Goal: Information Seeking & Learning: Learn about a topic

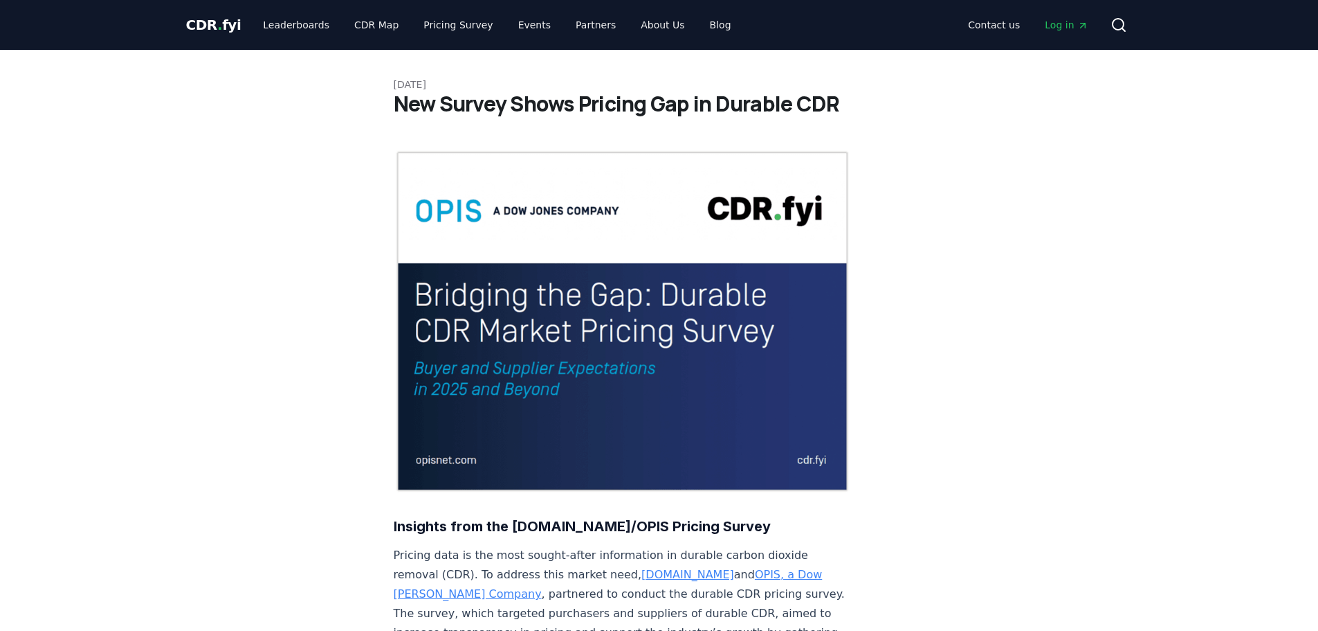
scroll to position [1343, 0]
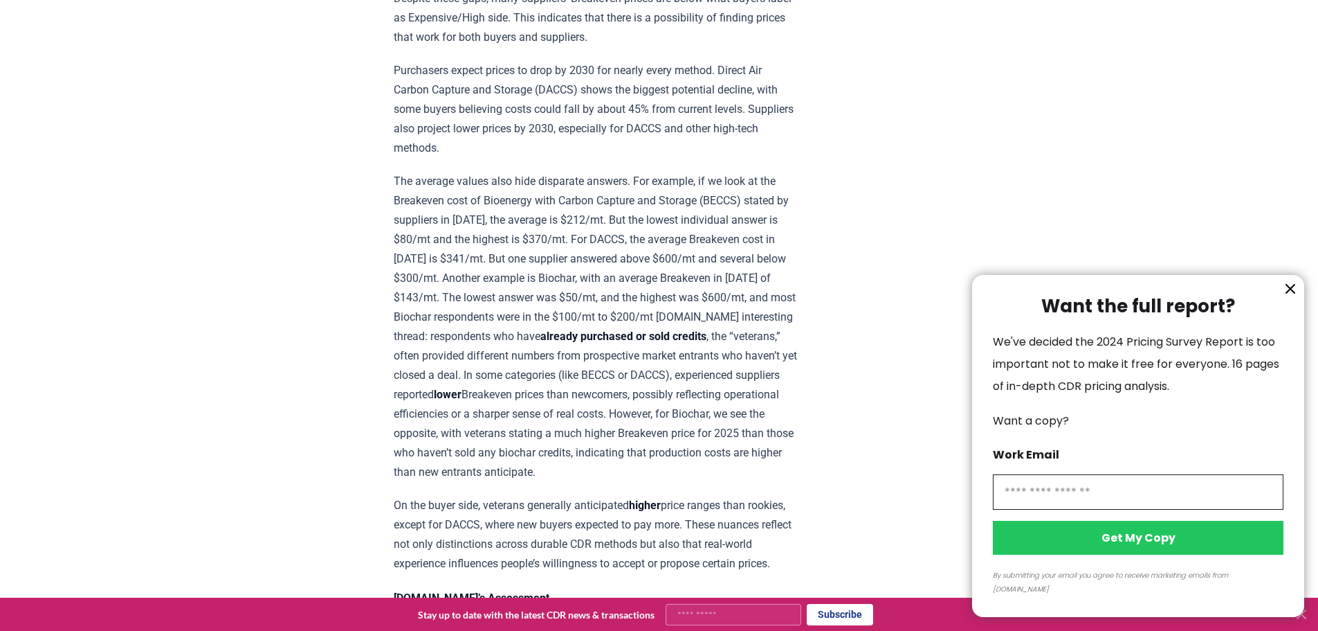
click at [860, 136] on div at bounding box center [659, 315] width 1318 height 631
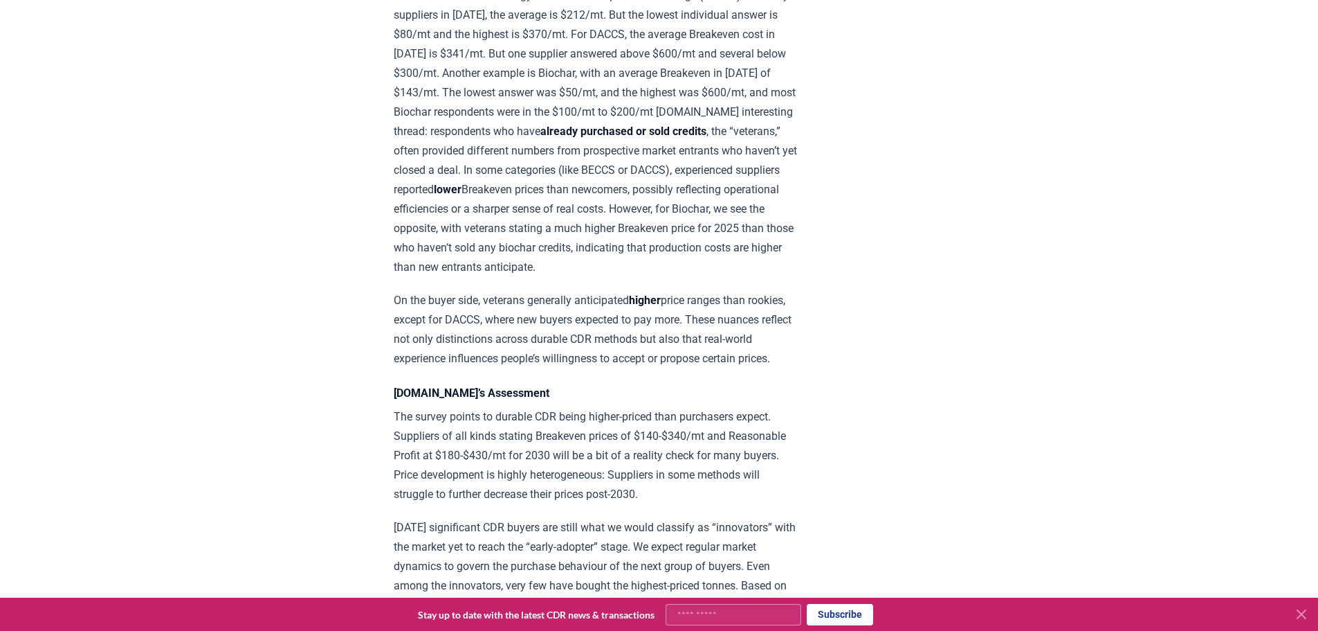
scroll to position [1689, 0]
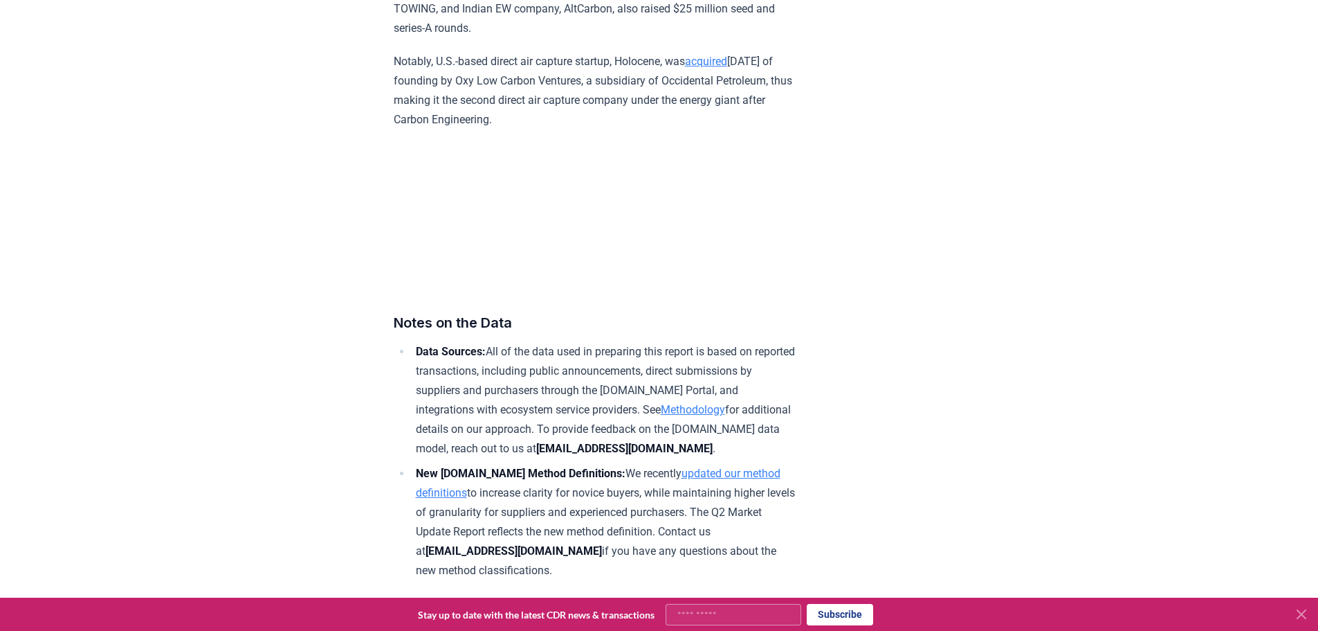
scroll to position [8444, 0]
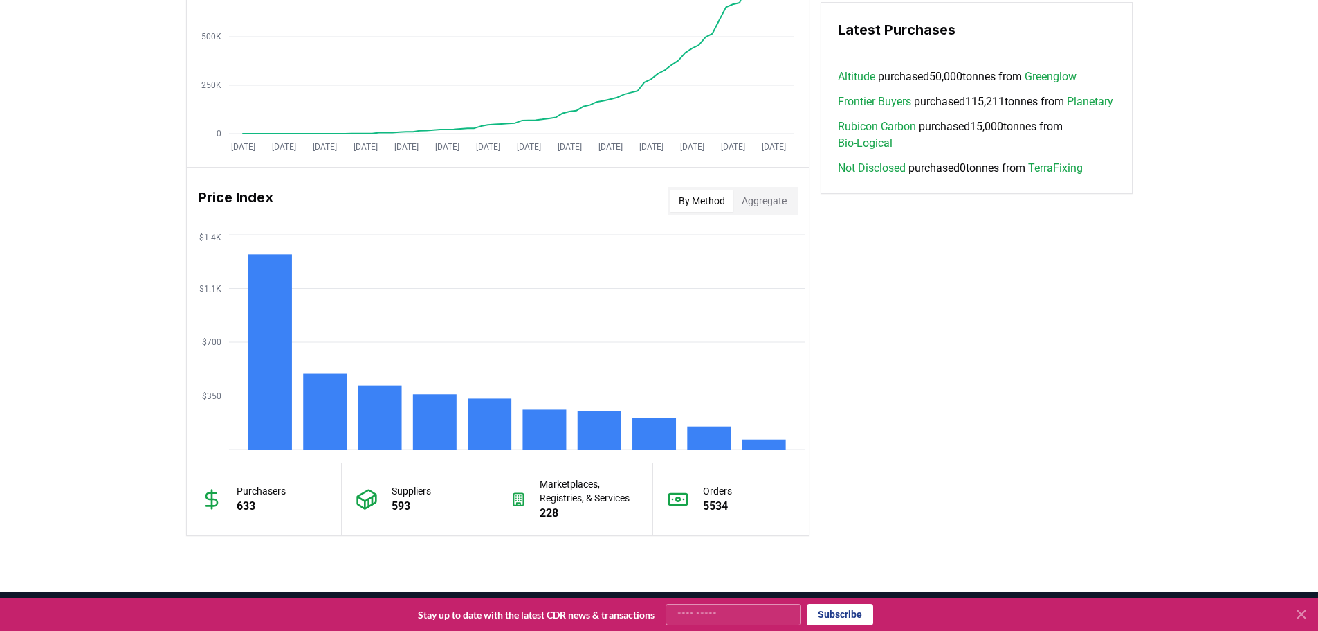
scroll to position [1038, 0]
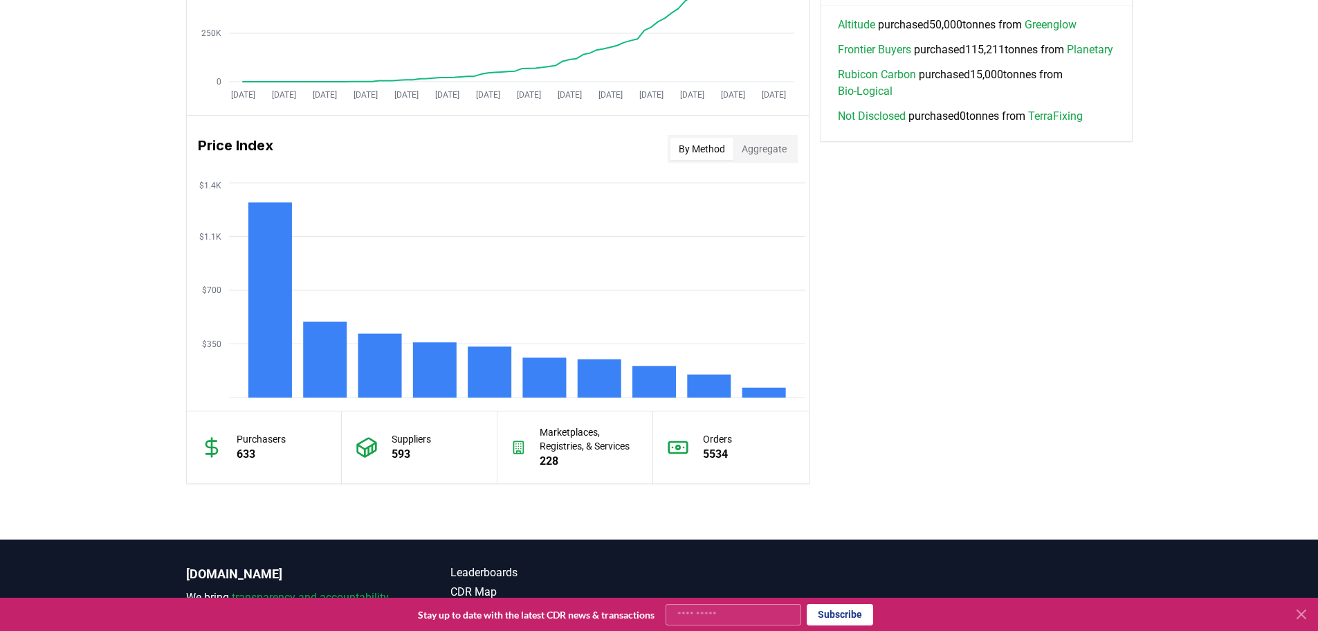
click at [712, 147] on button "By Method" at bounding box center [702, 149] width 63 height 22
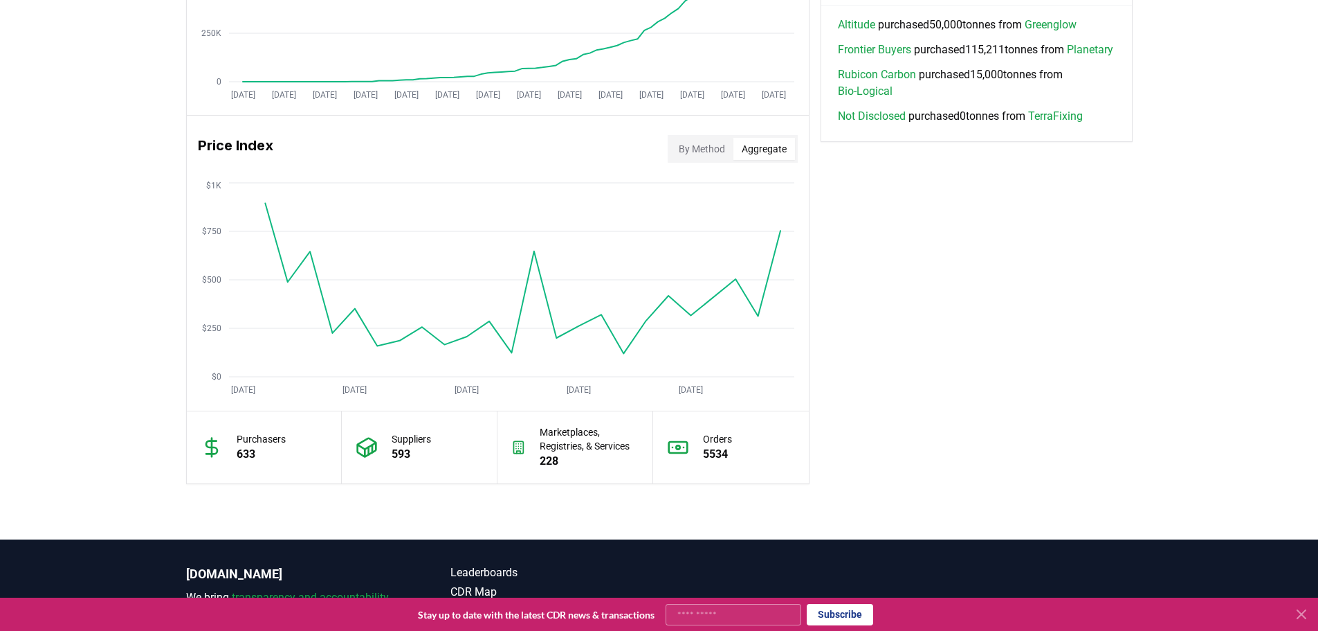
click at [762, 147] on button "Aggregate" at bounding box center [765, 149] width 62 height 22
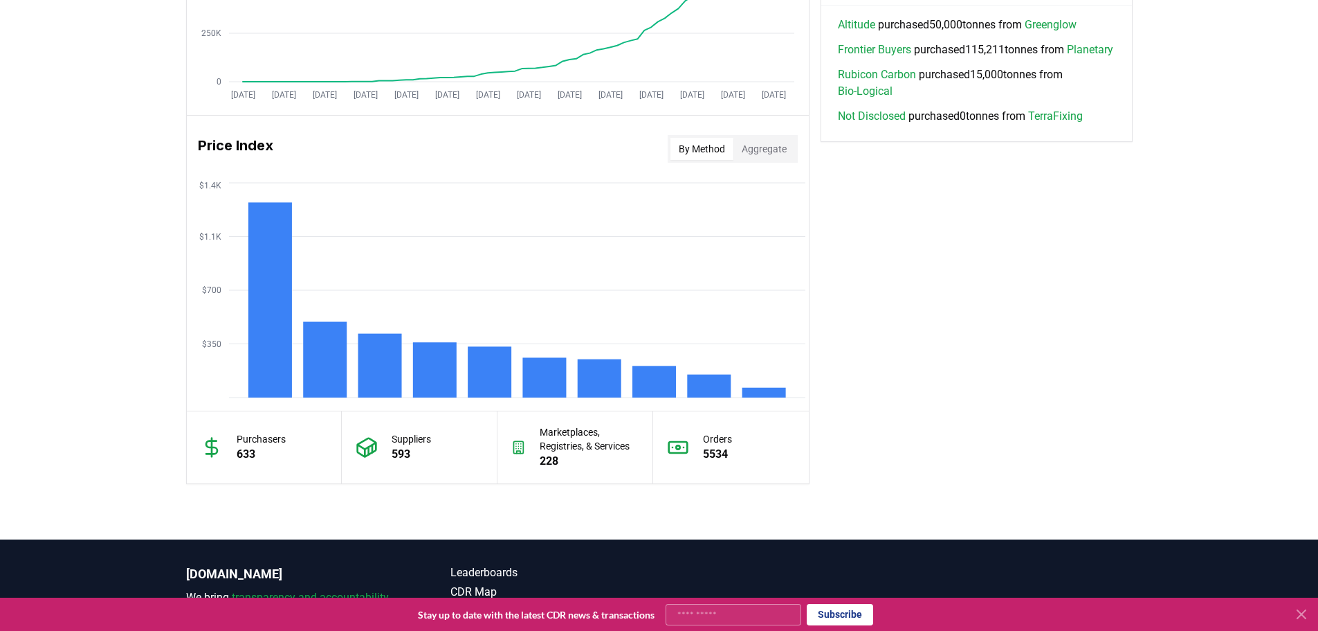
click at [709, 149] on button "By Method" at bounding box center [702, 149] width 63 height 22
click at [664, 377] on rect at bounding box center [655, 381] width 44 height 32
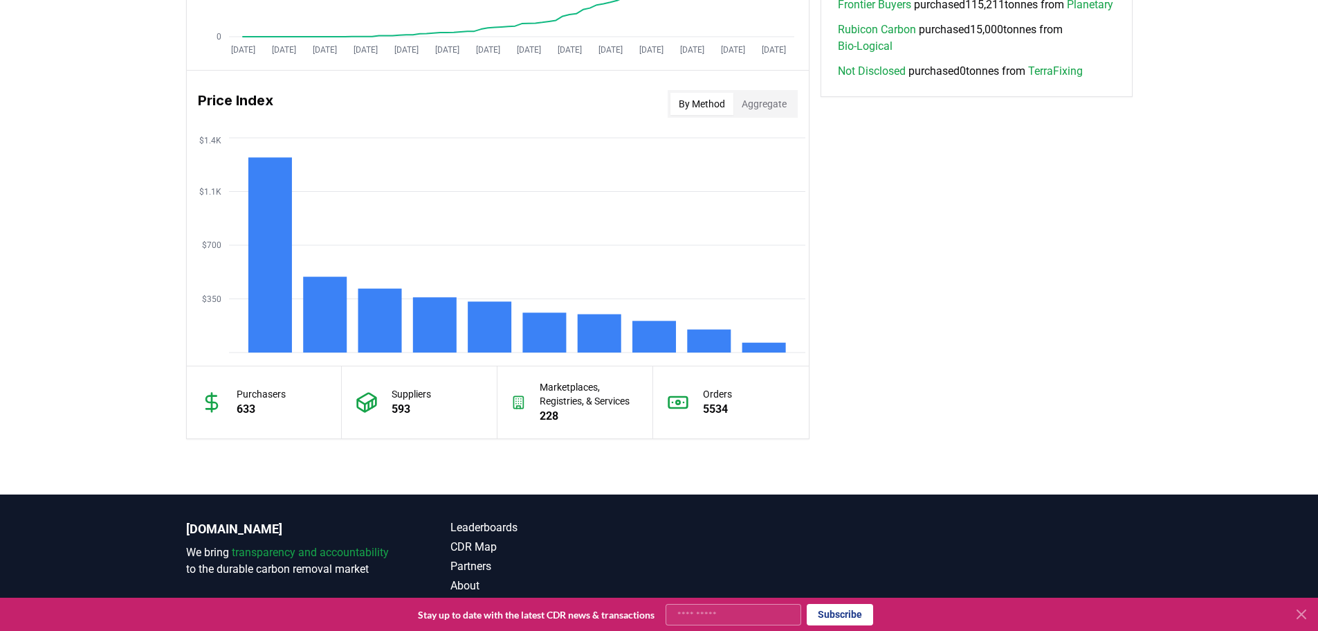
scroll to position [1149, 0]
